Goal: Information Seeking & Learning: Check status

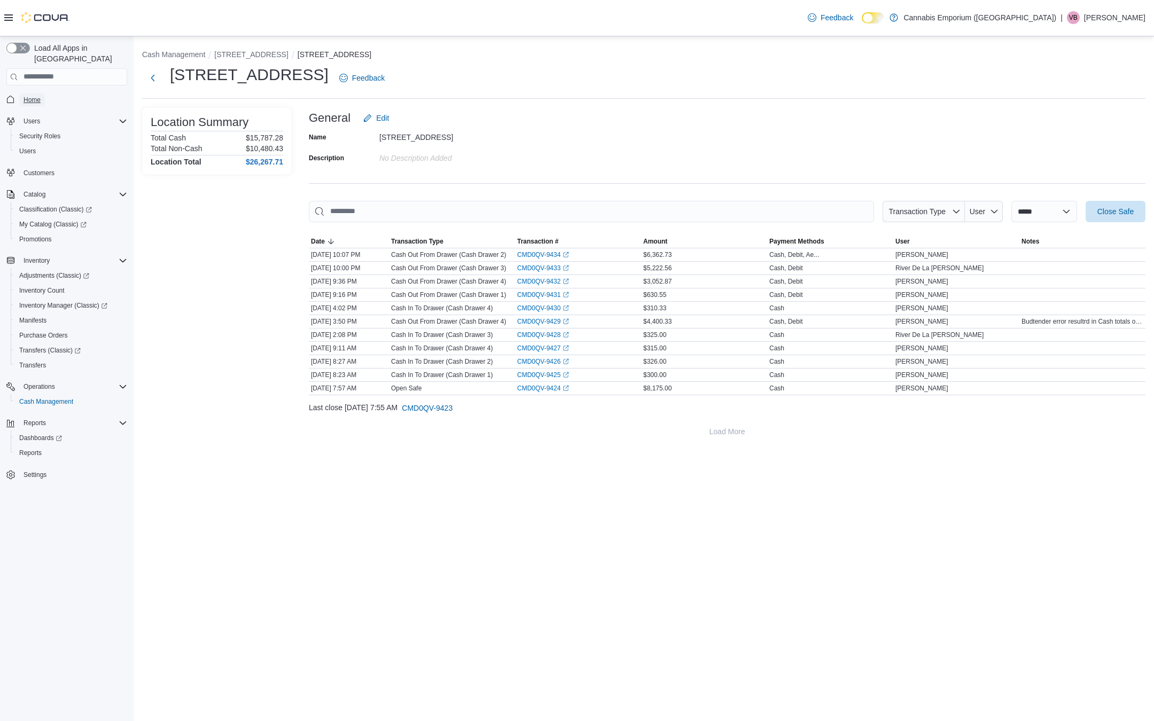
click at [31, 96] on span "Home" at bounding box center [32, 100] width 17 height 9
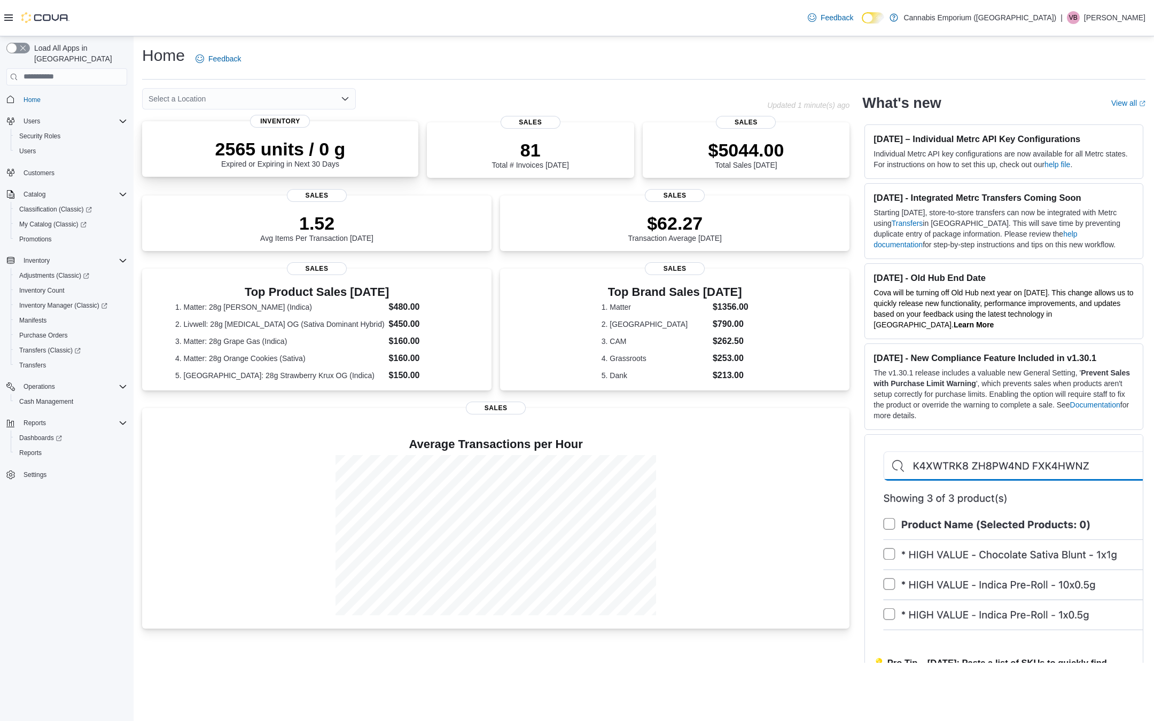
click at [286, 153] on p "2565 units / 0 g" at bounding box center [280, 148] width 130 height 21
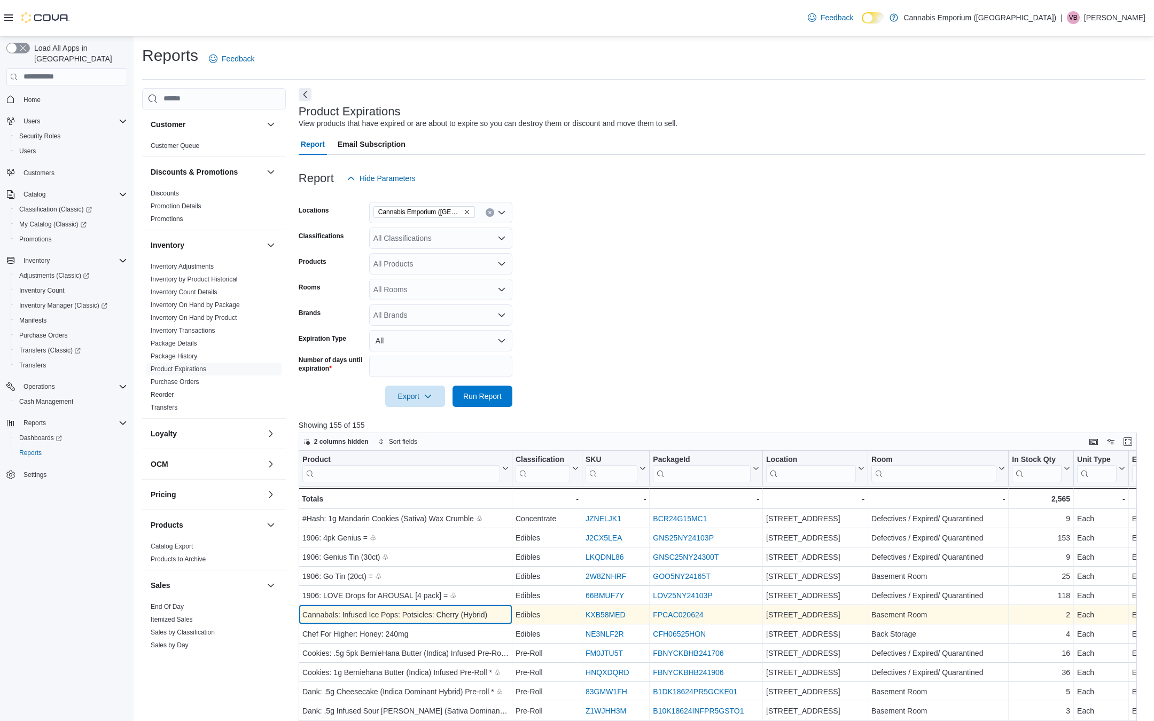
click at [441, 609] on div "Cannabals: Infused Ice Pops: Potsicles: Cherry (Hybrid)" at bounding box center [405, 615] width 206 height 13
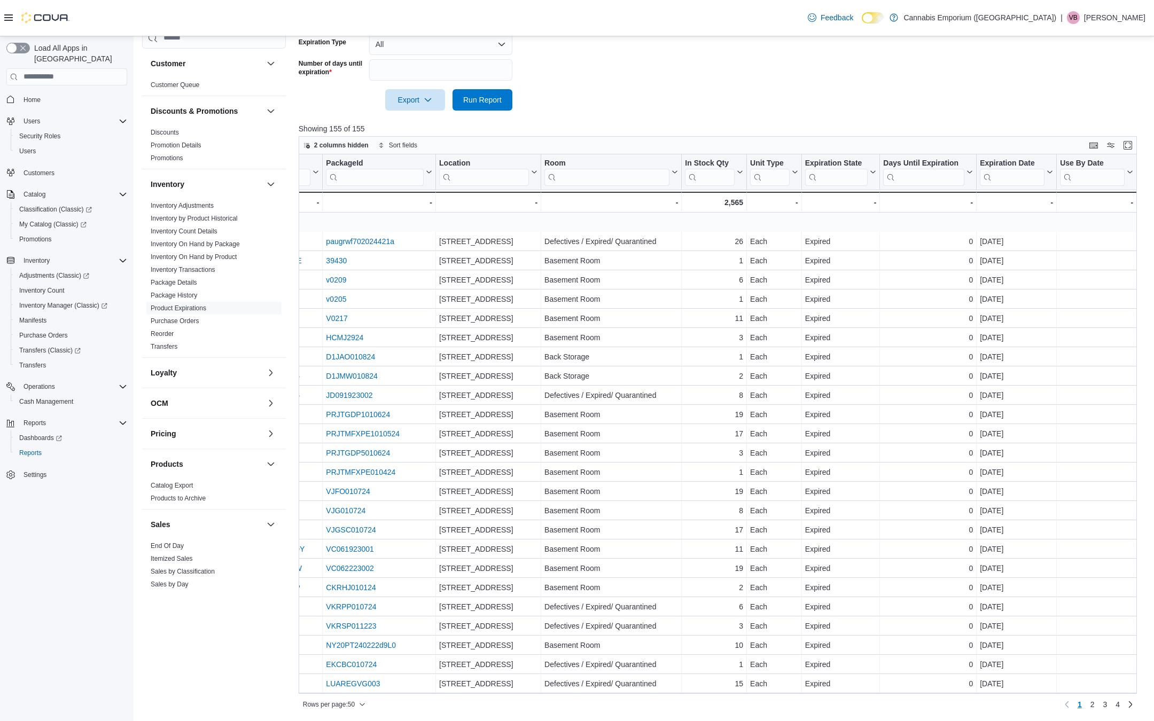
scroll to position [480, 327]
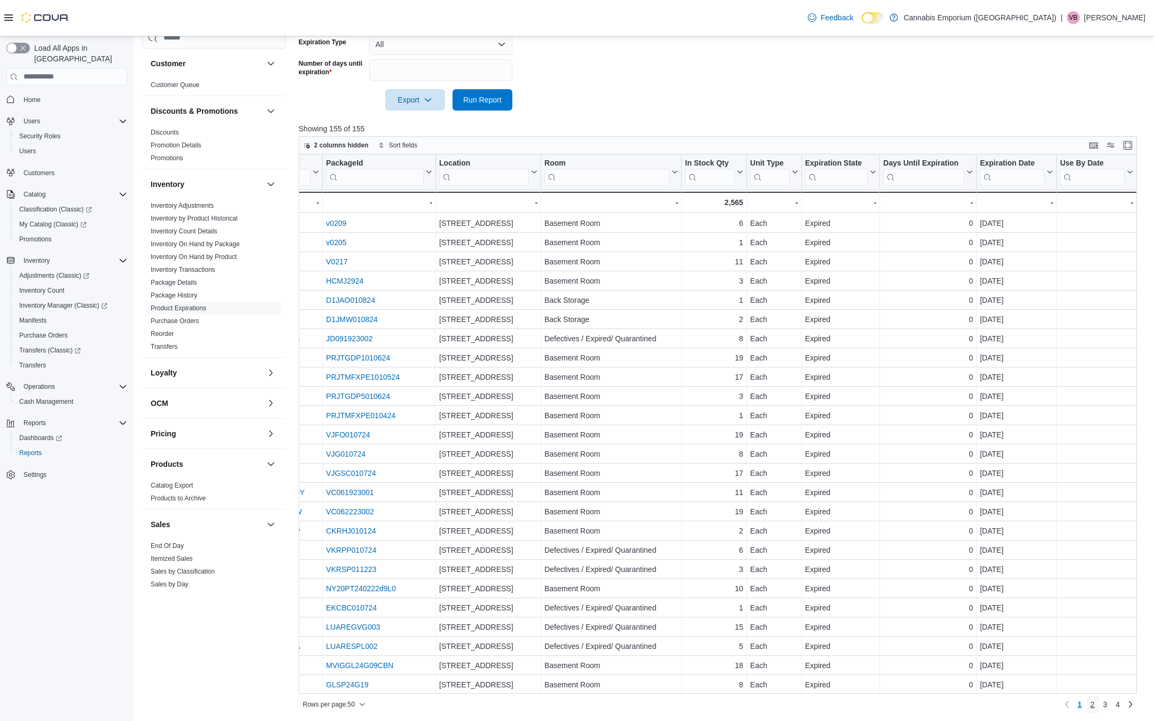
click at [1091, 700] on span "2" at bounding box center [1093, 705] width 4 height 11
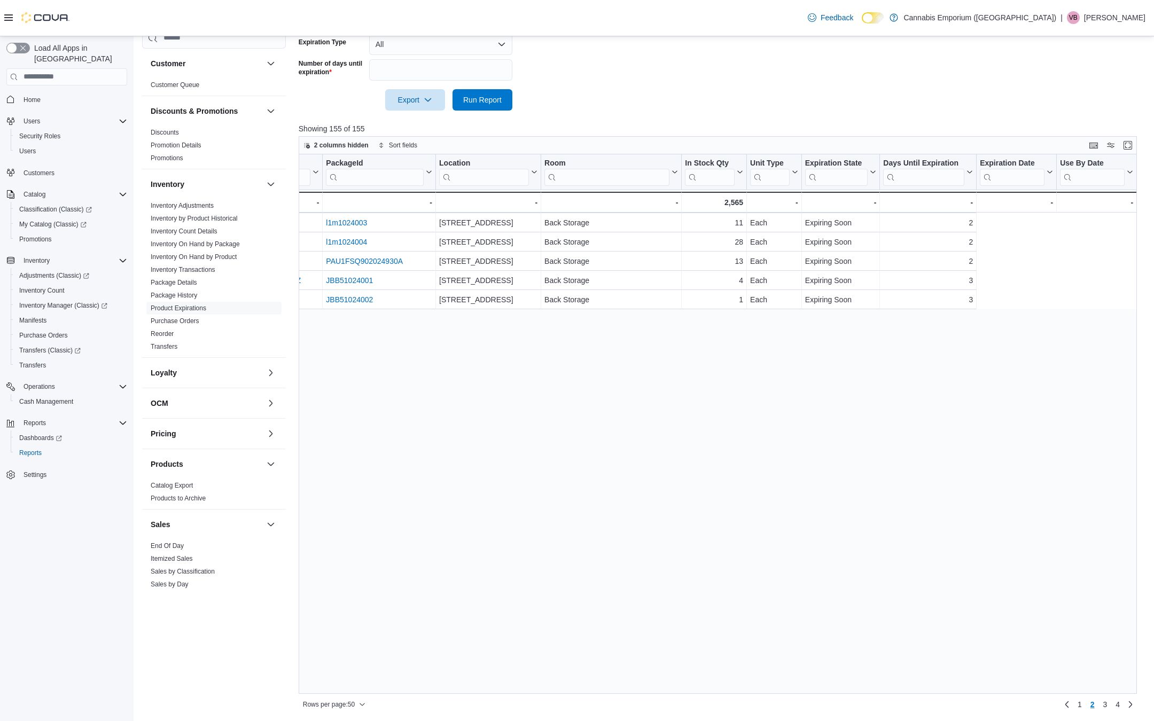
scroll to position [0, 0]
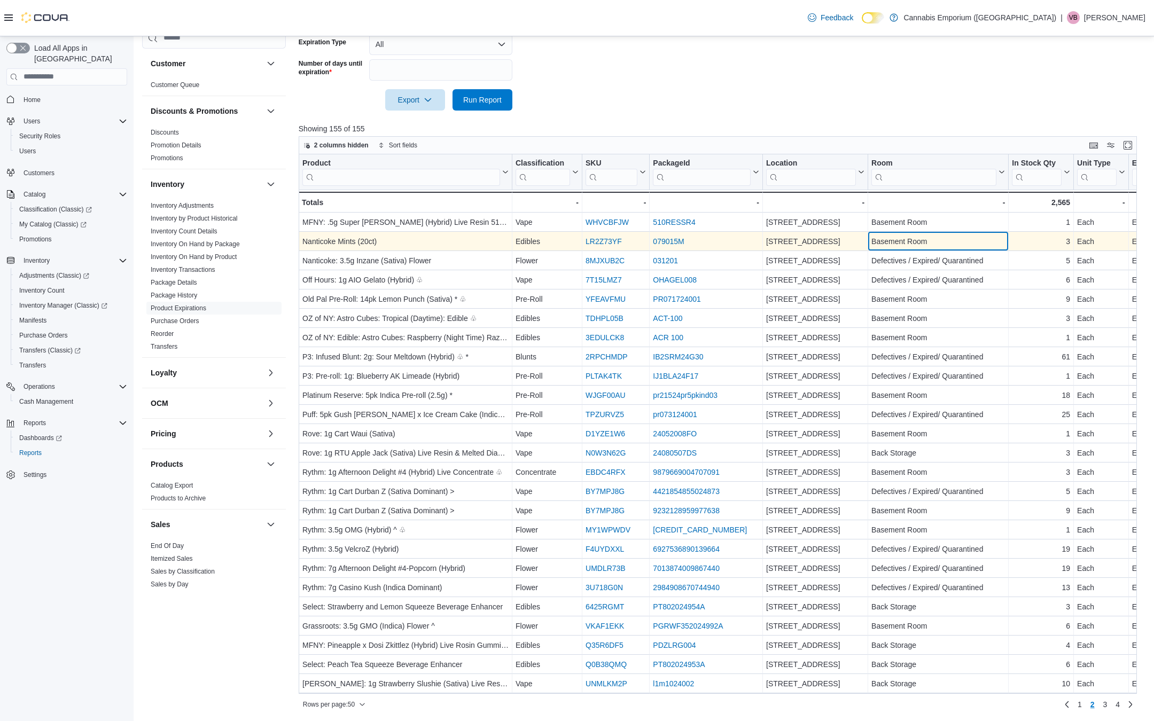
click at [934, 237] on div "Basement Room" at bounding box center [939, 241] width 134 height 13
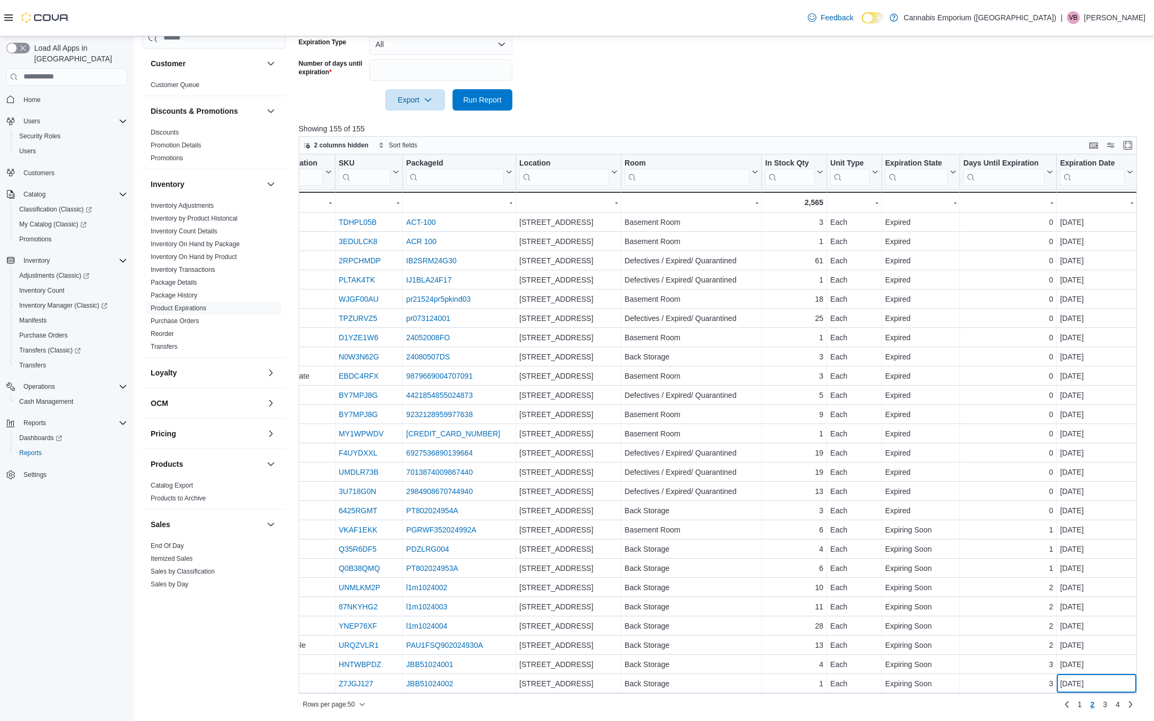
scroll to position [115, 247]
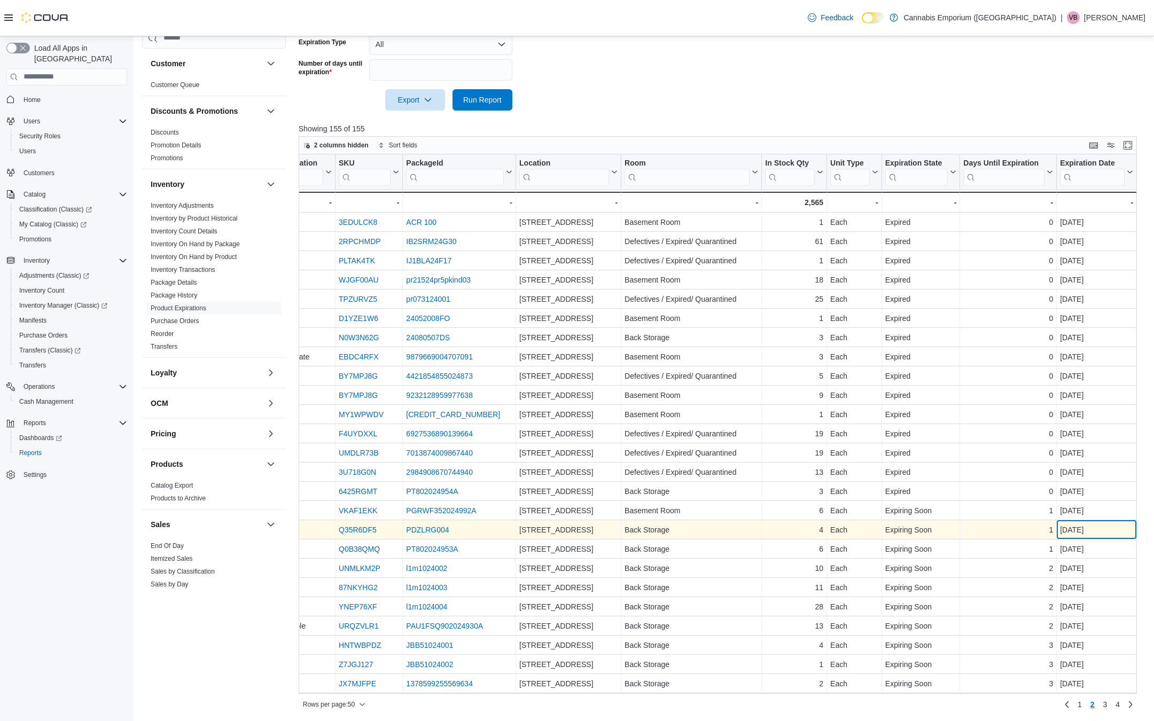
click at [1073, 527] on div "[DATE]" at bounding box center [1096, 530] width 73 height 13
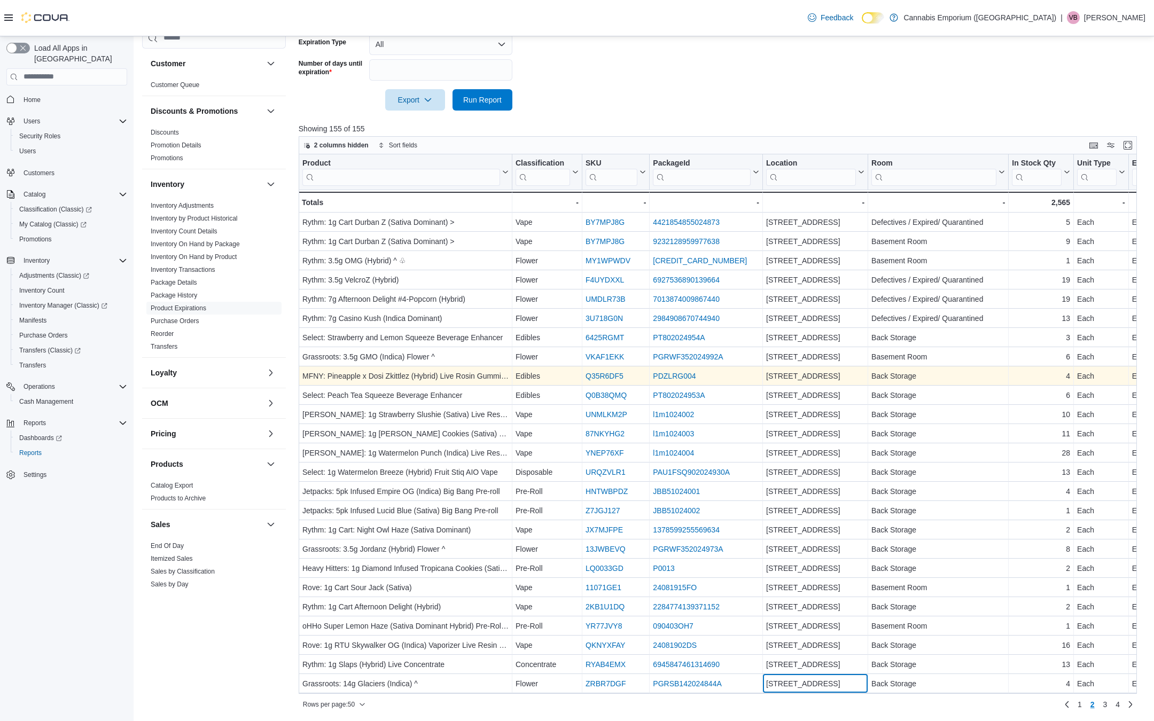
scroll to position [289, 0]
